Goal: Find specific page/section: Find specific page/section

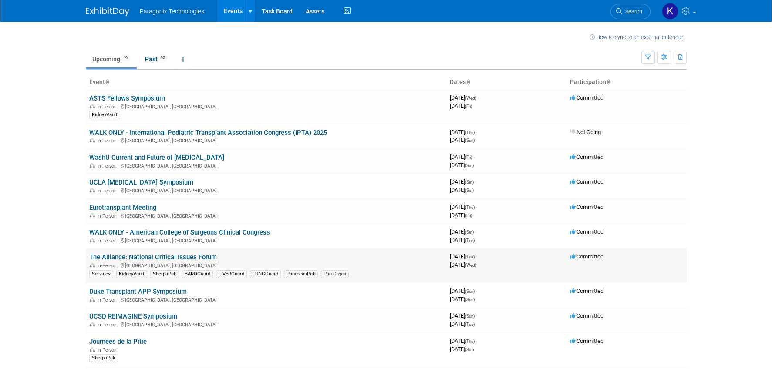
click at [128, 258] on link "The Alliance: National Critical Issues Forum" at bounding box center [153, 257] width 128 height 8
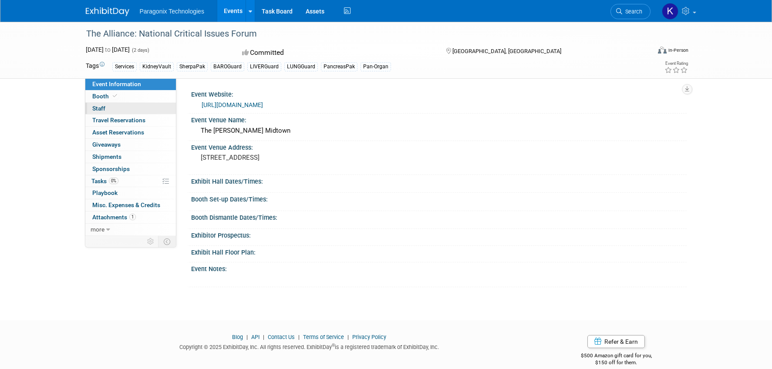
click at [100, 107] on span "Staff 0" at bounding box center [98, 108] width 13 height 7
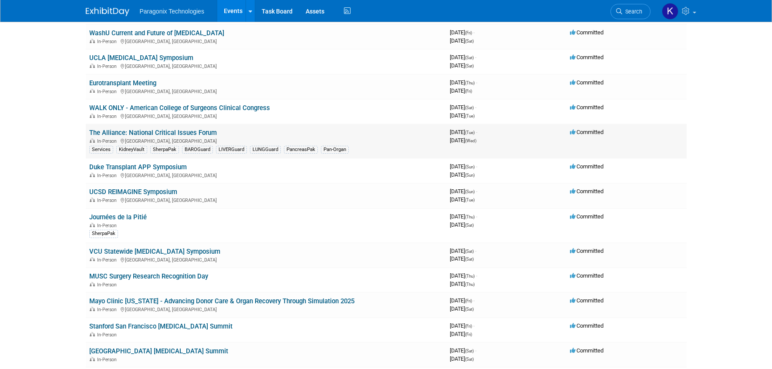
scroll to position [125, 0]
